Goal: Task Accomplishment & Management: Complete application form

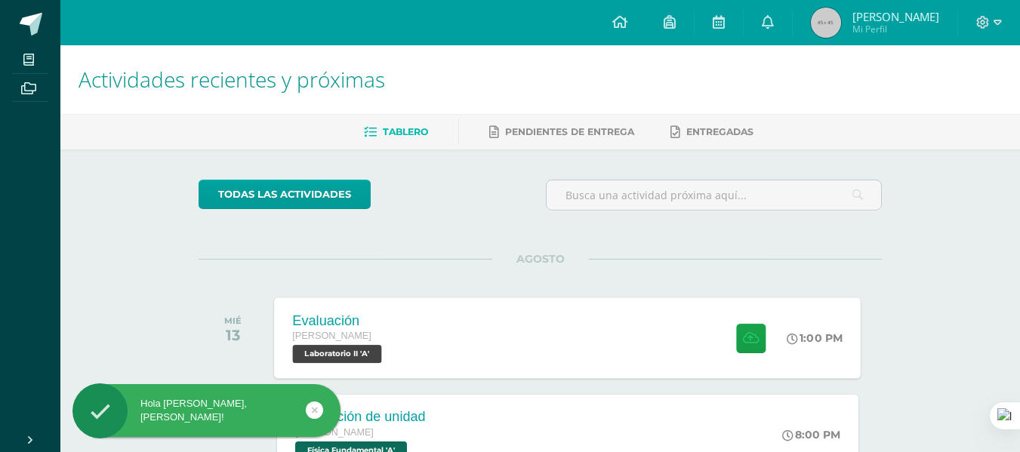
click at [557, 345] on div "Evaluación [PERSON_NAME] Laboratorio II 'A' 1:00 PM Evaluación Laboratorio II" at bounding box center [568, 337] width 586 height 81
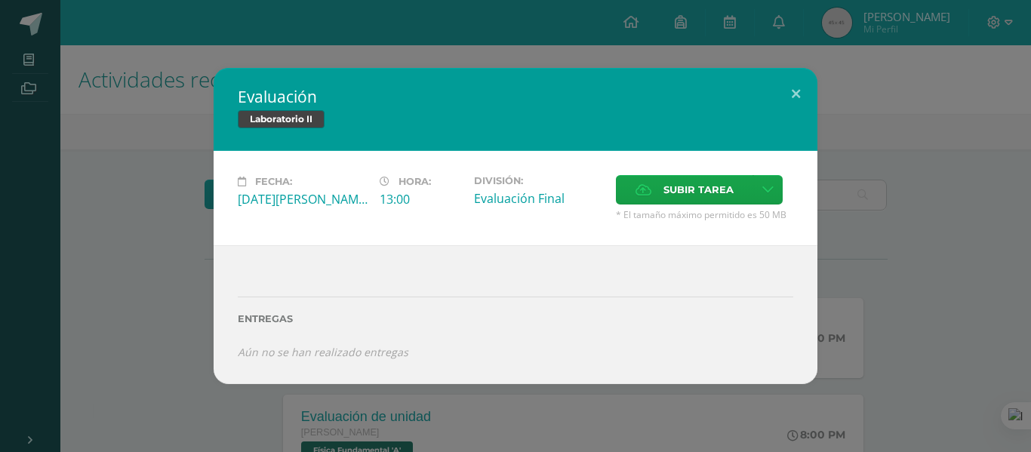
click at [0, 166] on div "Evaluación Laboratorio II Fecha: [DATE][PERSON_NAME] Hora: 13:00 División: Subi…" at bounding box center [515, 226] width 1031 height 452
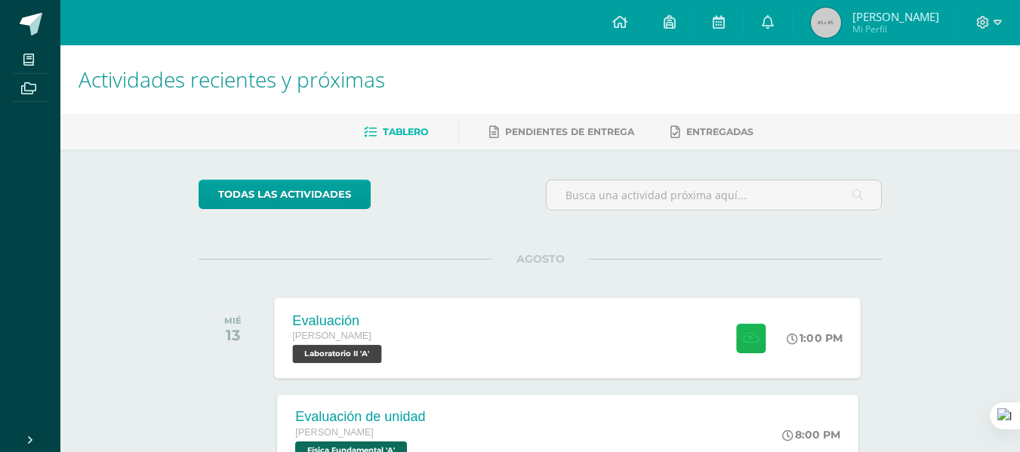
click at [736, 338] on button at bounding box center [750, 337] width 29 height 29
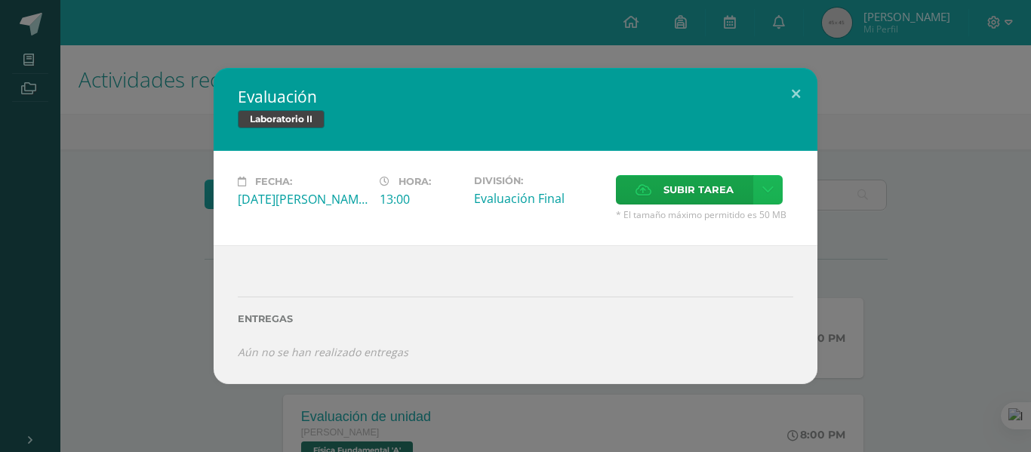
click at [764, 187] on icon at bounding box center [767, 189] width 11 height 13
click at [686, 180] on span "Subir tarea" at bounding box center [698, 190] width 70 height 28
click at [0, 0] on input "Subir tarea" at bounding box center [0, 0] width 0 height 0
click at [687, 180] on span "Subir tarea" at bounding box center [698, 190] width 70 height 28
click at [0, 0] on input "Subir tarea" at bounding box center [0, 0] width 0 height 0
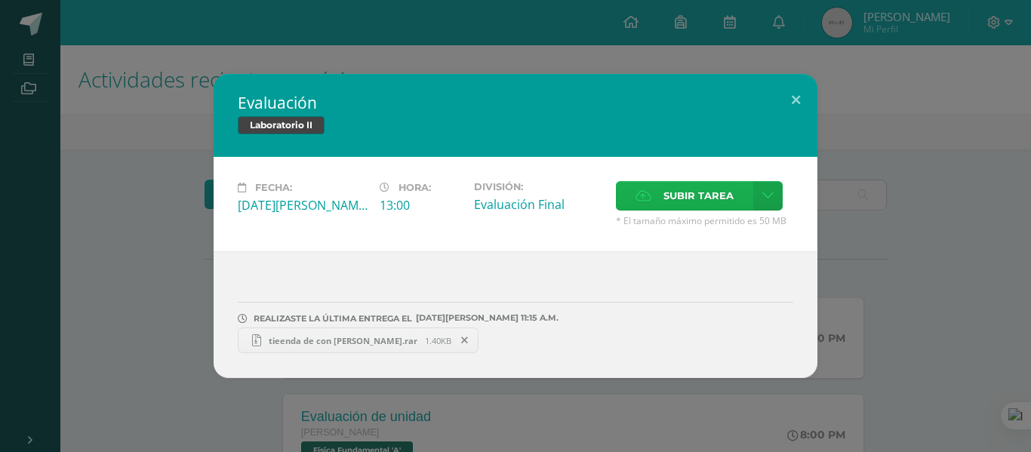
click at [386, 205] on div "13:00" at bounding box center [421, 205] width 82 height 17
